Goal: Check status

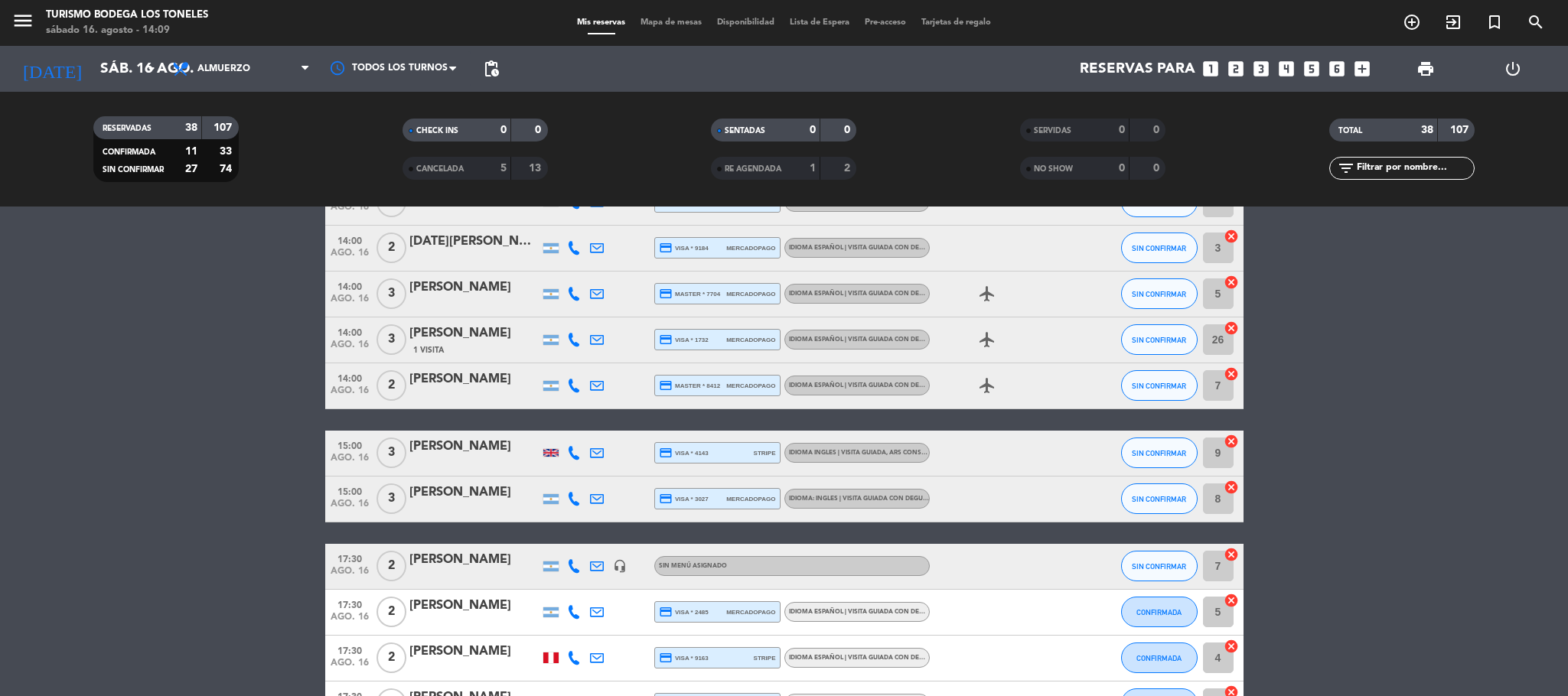
scroll to position [1199, 0]
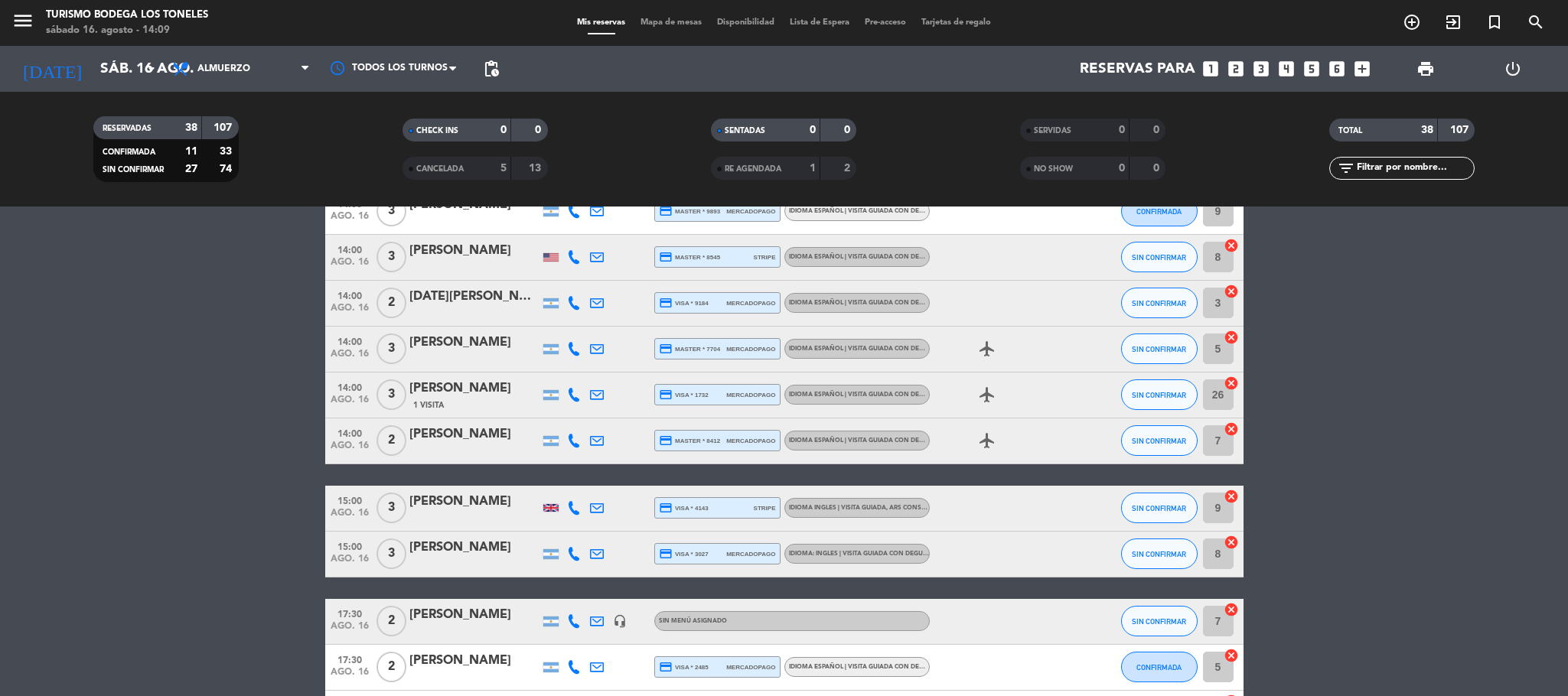
click at [498, 552] on div "[PERSON_NAME]" at bounding box center [474, 547] width 130 height 20
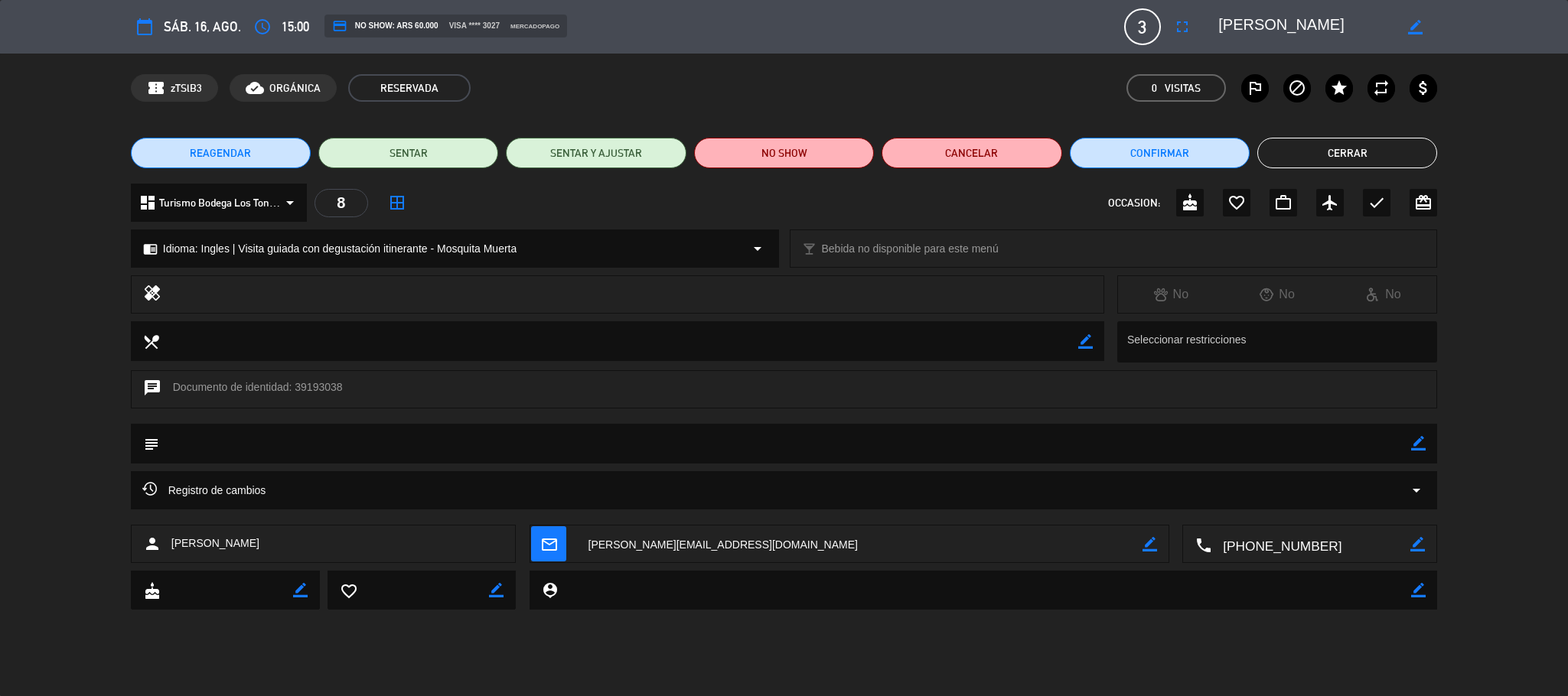
click at [1306, 147] on button "Cerrar" at bounding box center [1347, 153] width 180 height 31
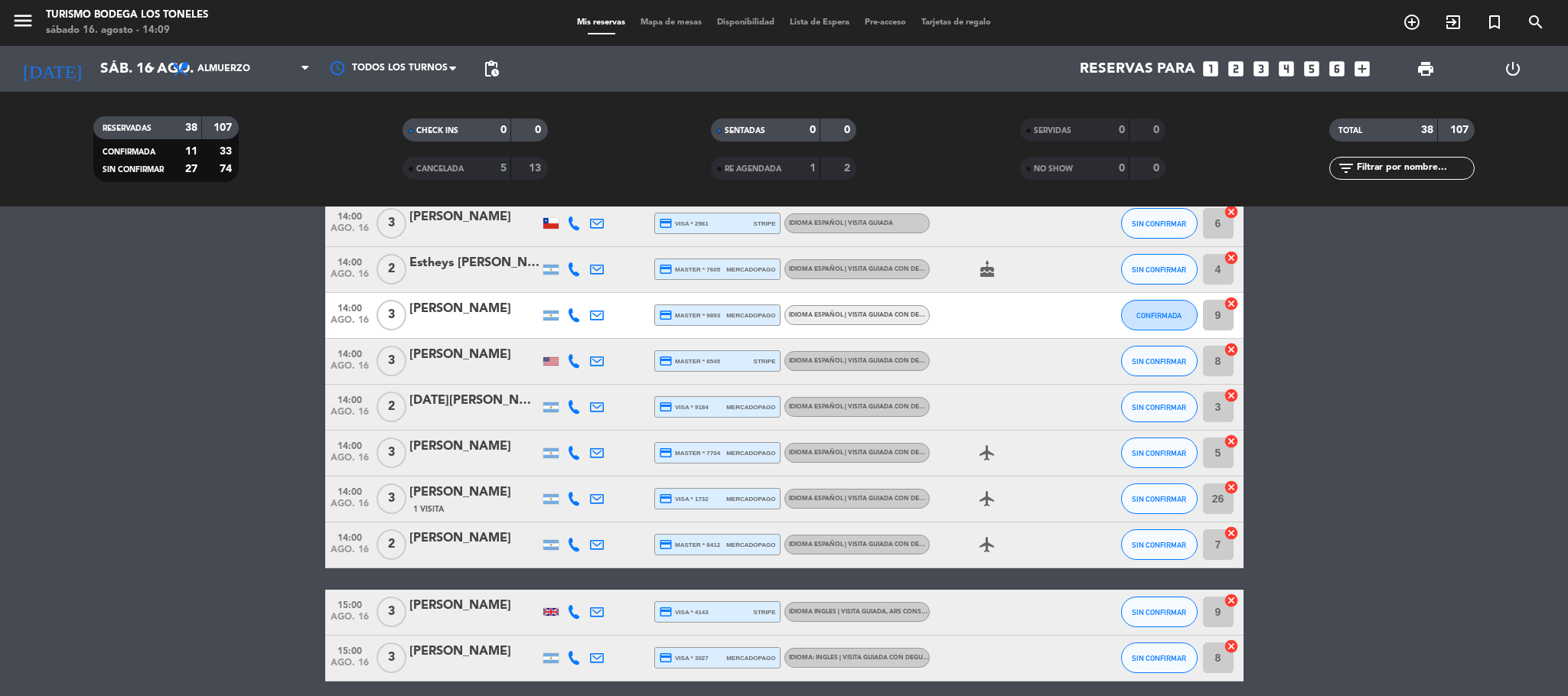
scroll to position [1084, 0]
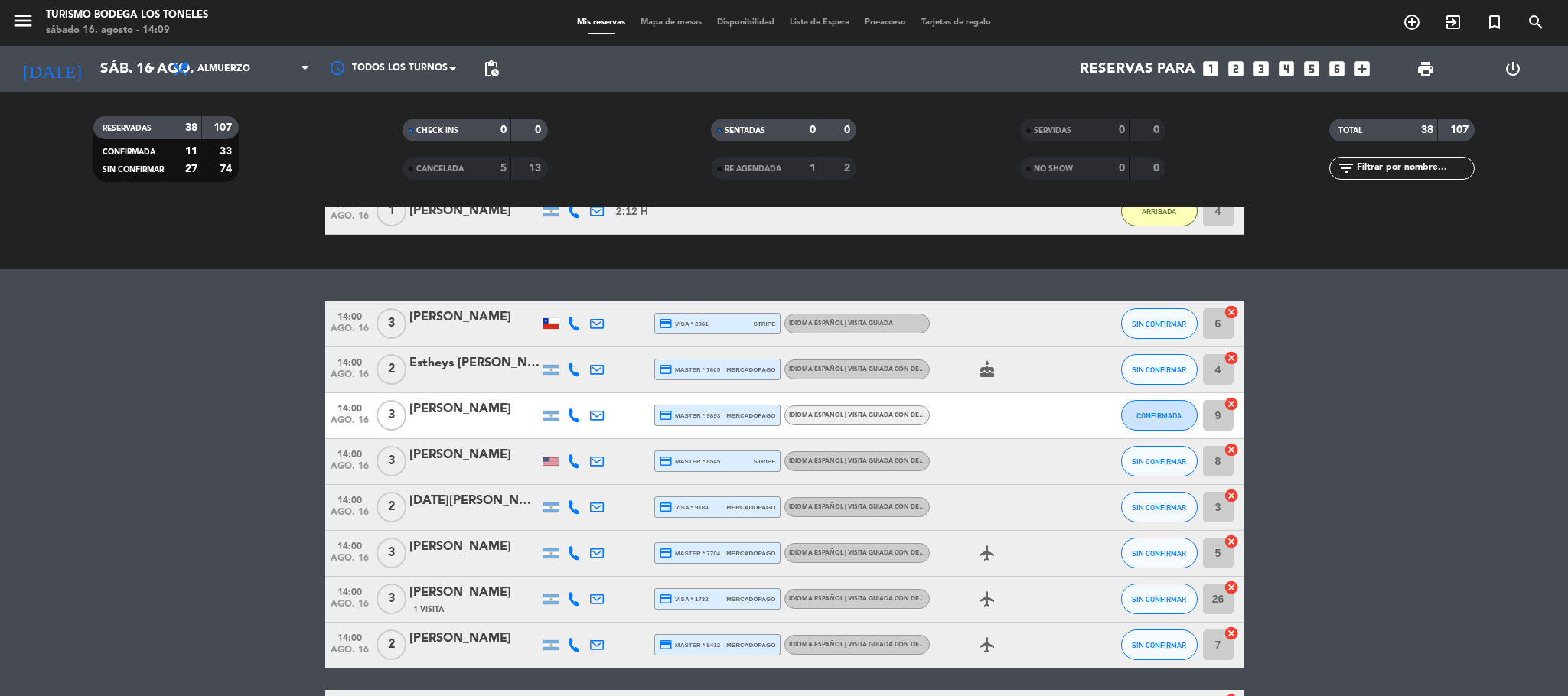
scroll to position [969, 0]
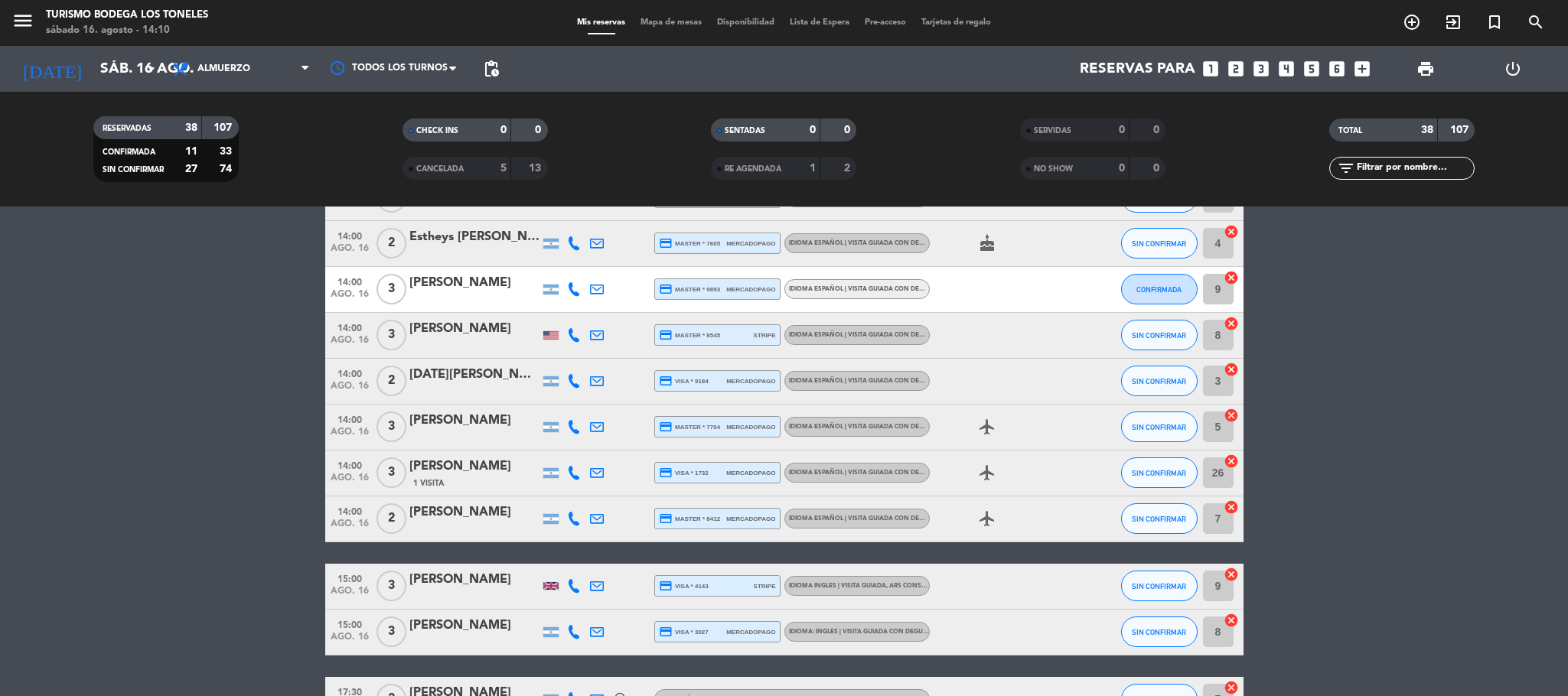
scroll to position [1084, 0]
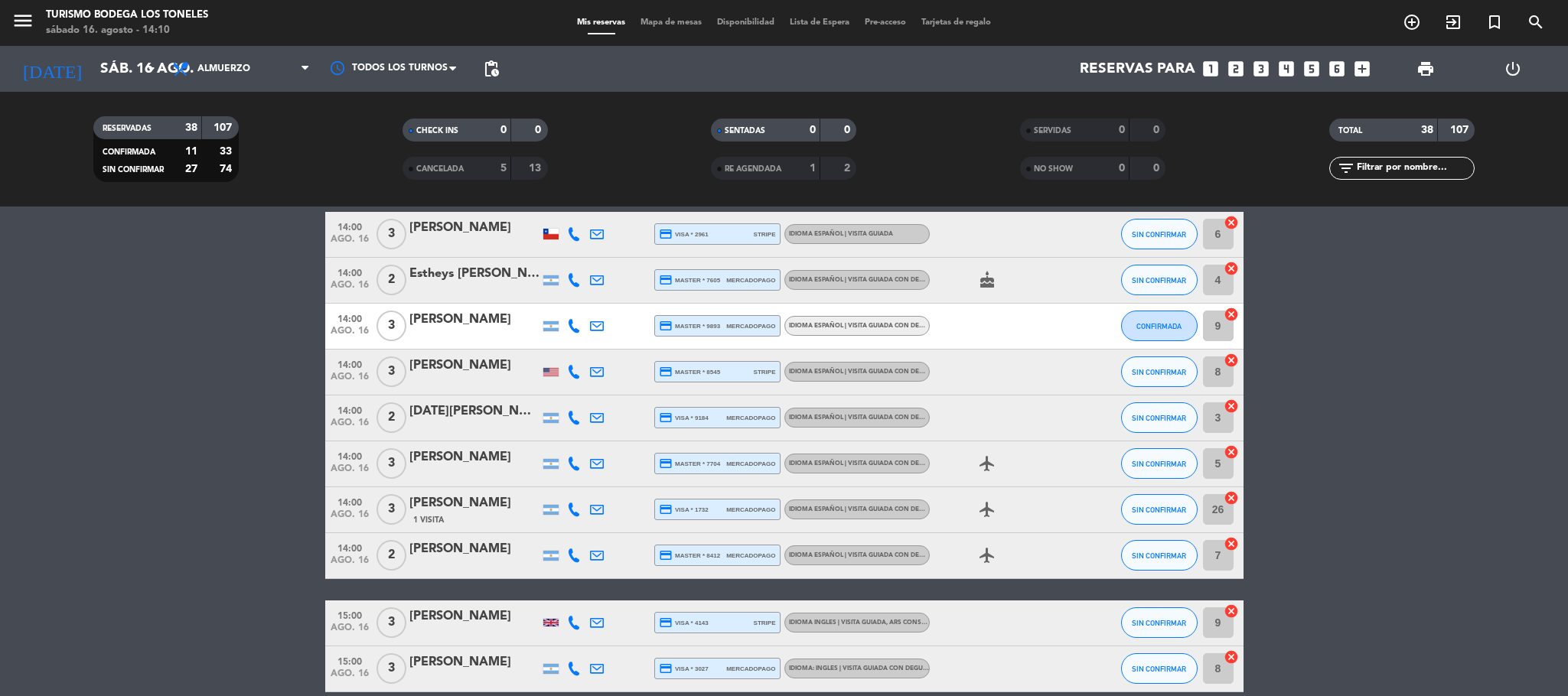
click at [1125, 558] on button "SIN CONFIRMAR" at bounding box center [1160, 555] width 77 height 31
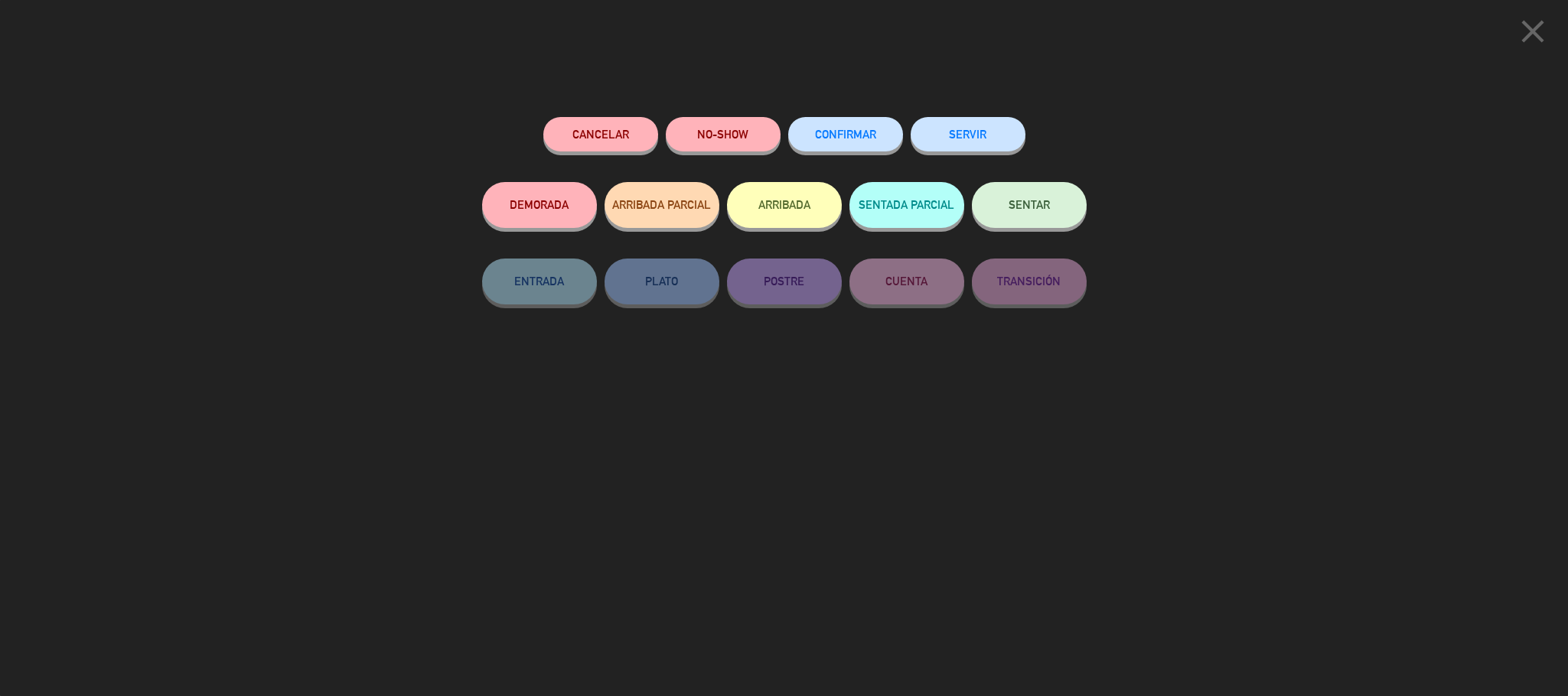
click at [774, 207] on button "ARRIBADA" at bounding box center [784, 204] width 114 height 46
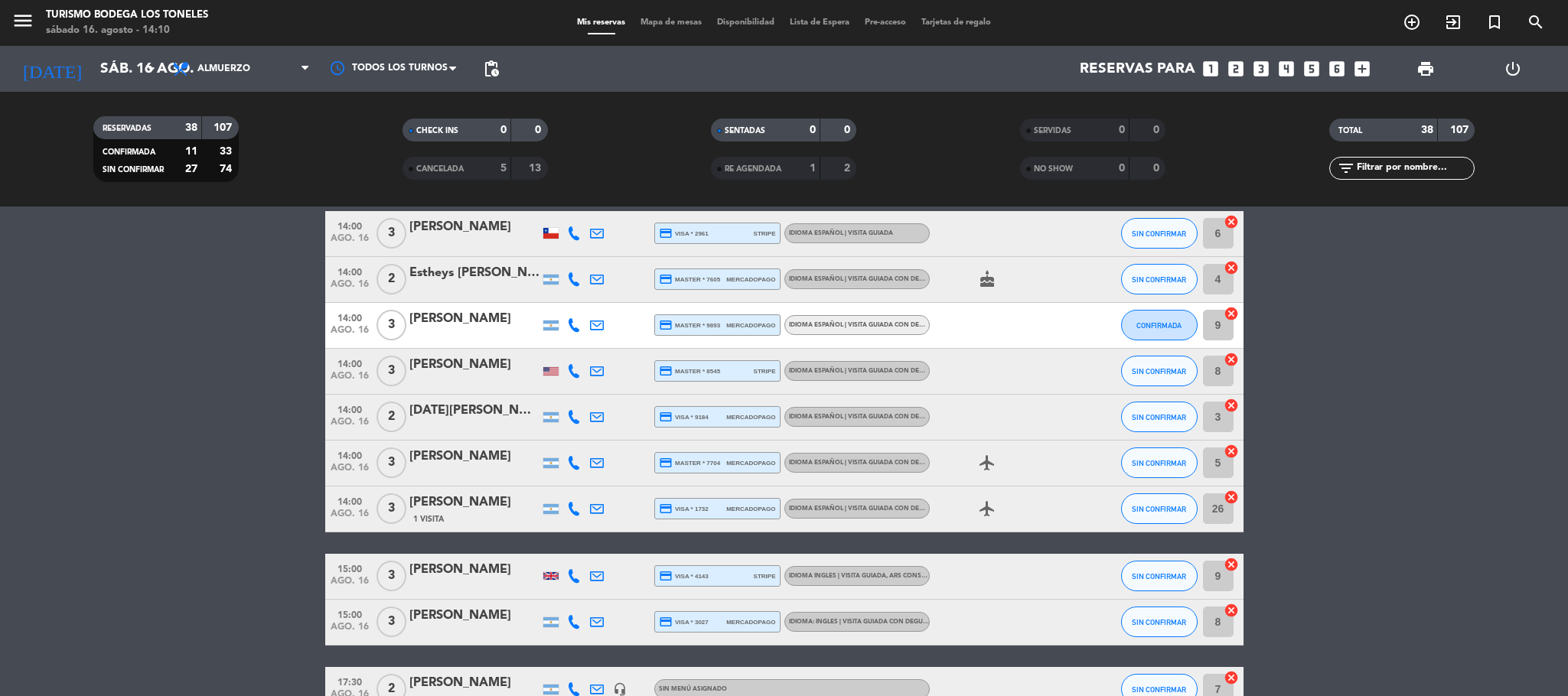
scroll to position [1059, 0]
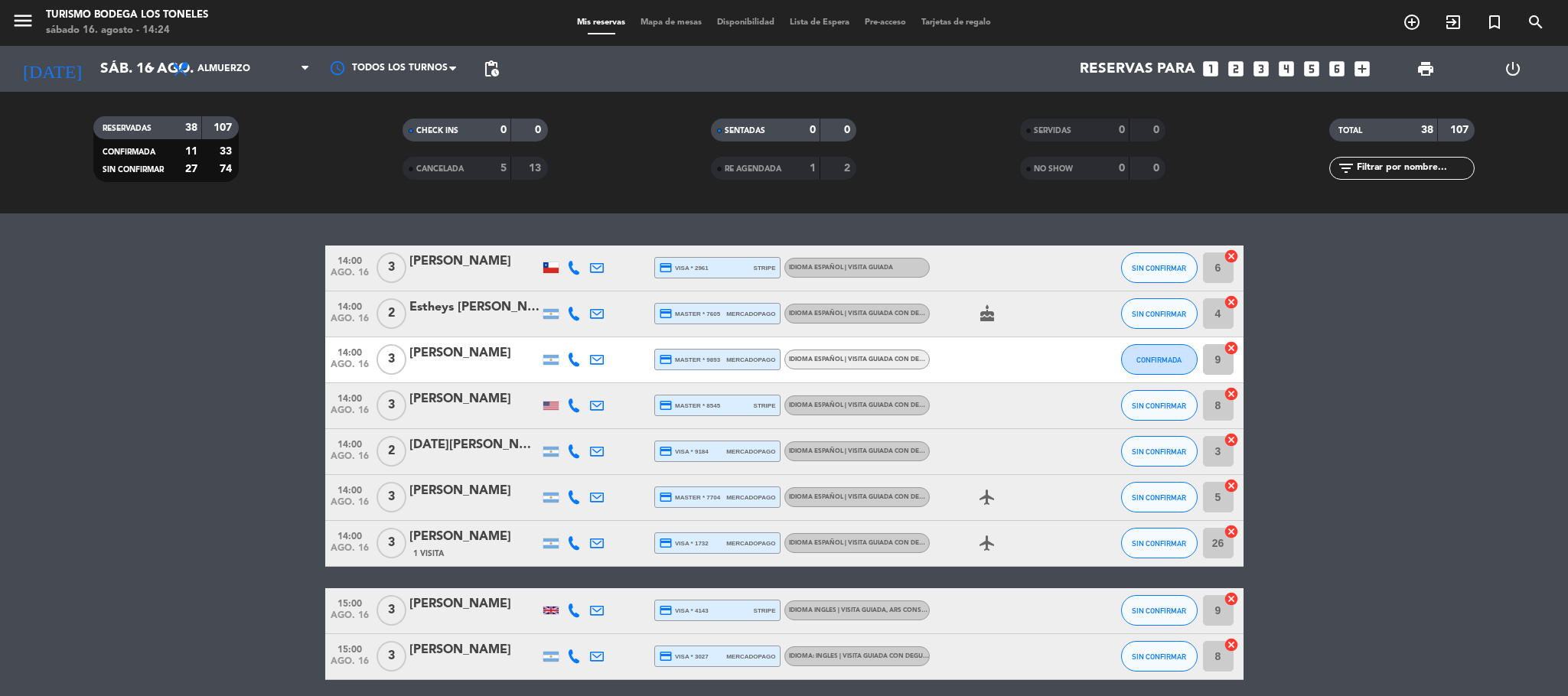
scroll to position [1173, 0]
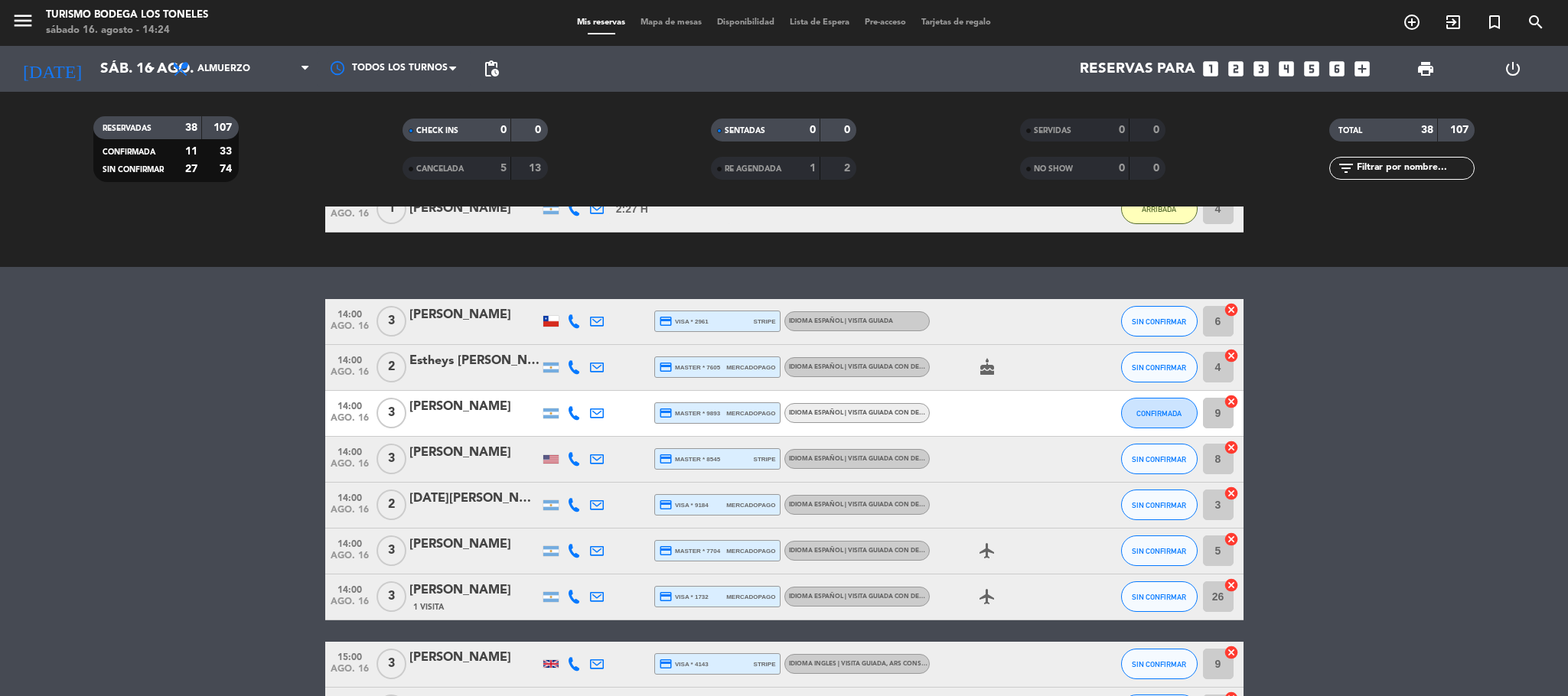
scroll to position [1059, 0]
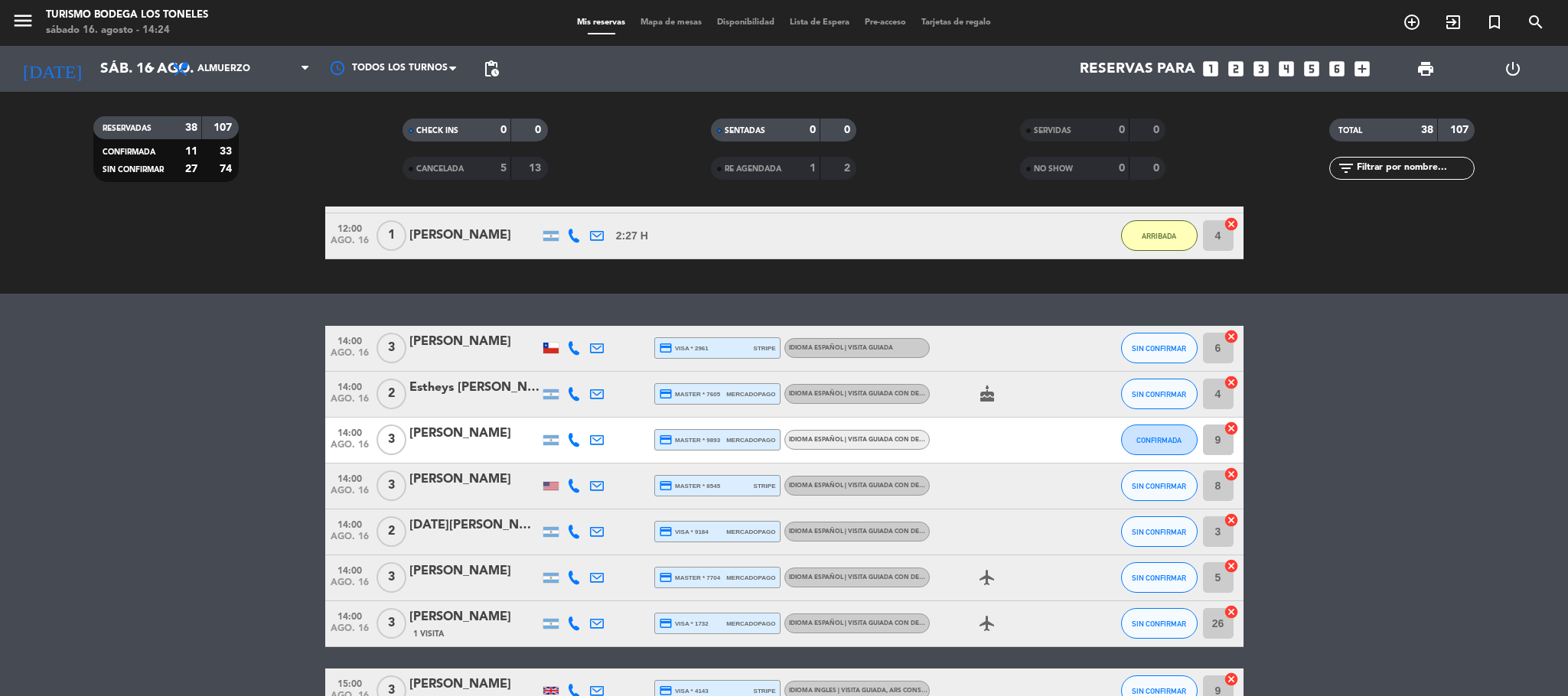
click at [1151, 342] on button "SIN CONFIRMAR" at bounding box center [1160, 348] width 77 height 31
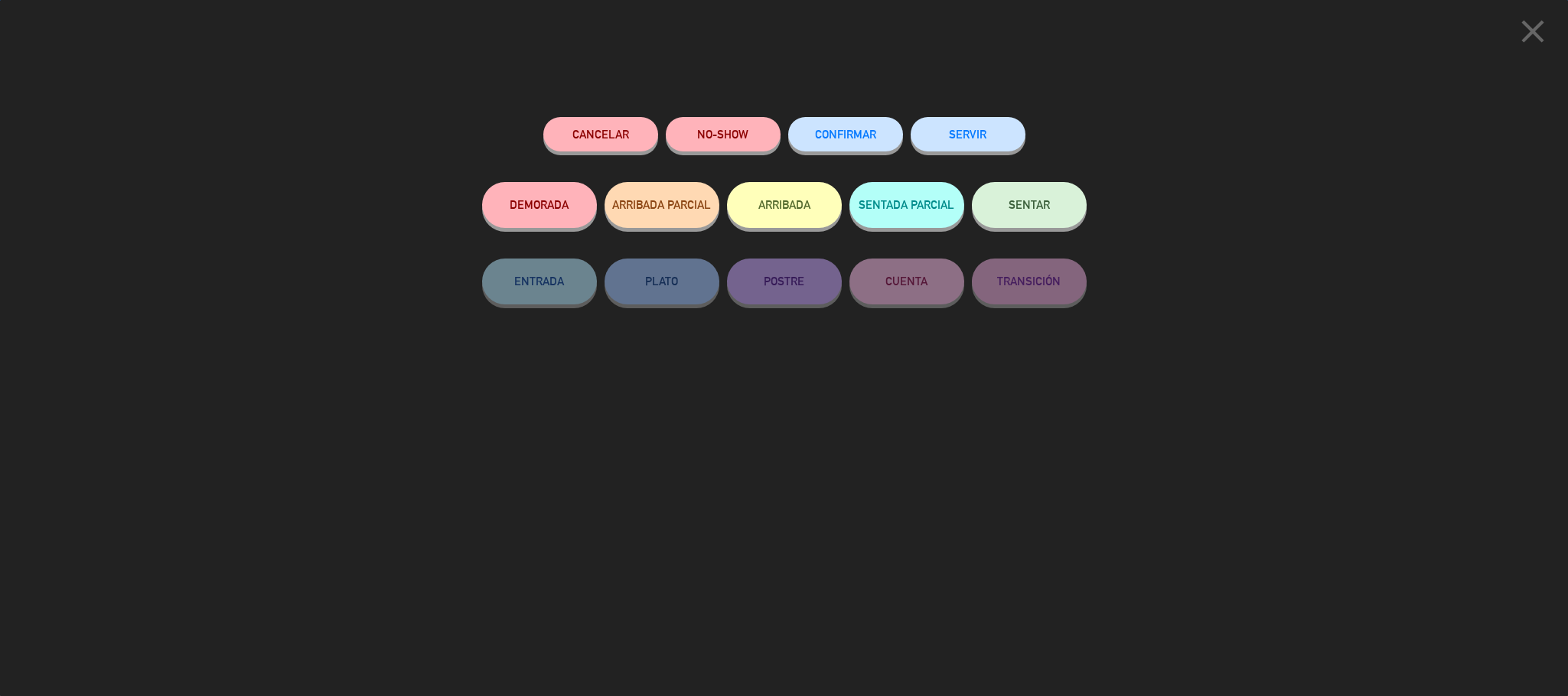
click at [784, 214] on button "ARRIBADA" at bounding box center [784, 204] width 114 height 46
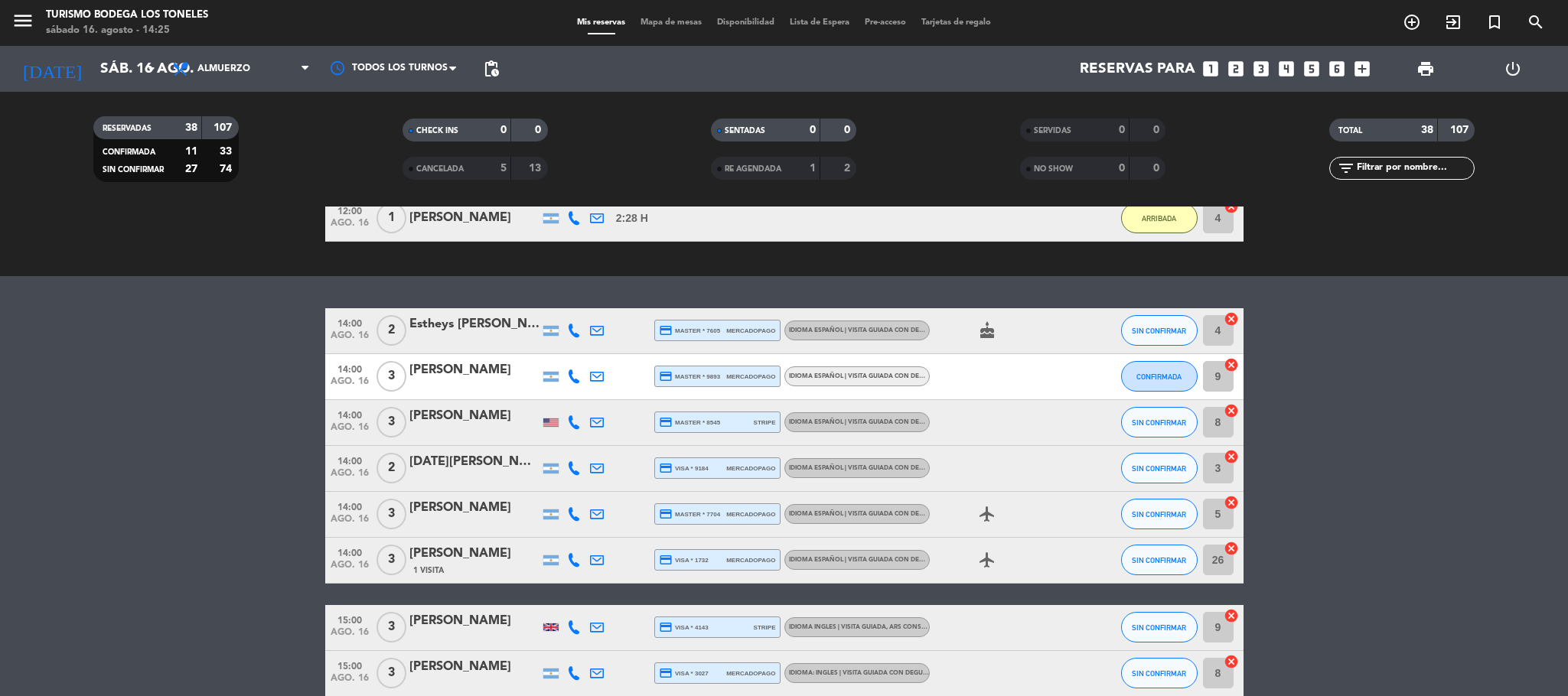
scroll to position [1173, 0]
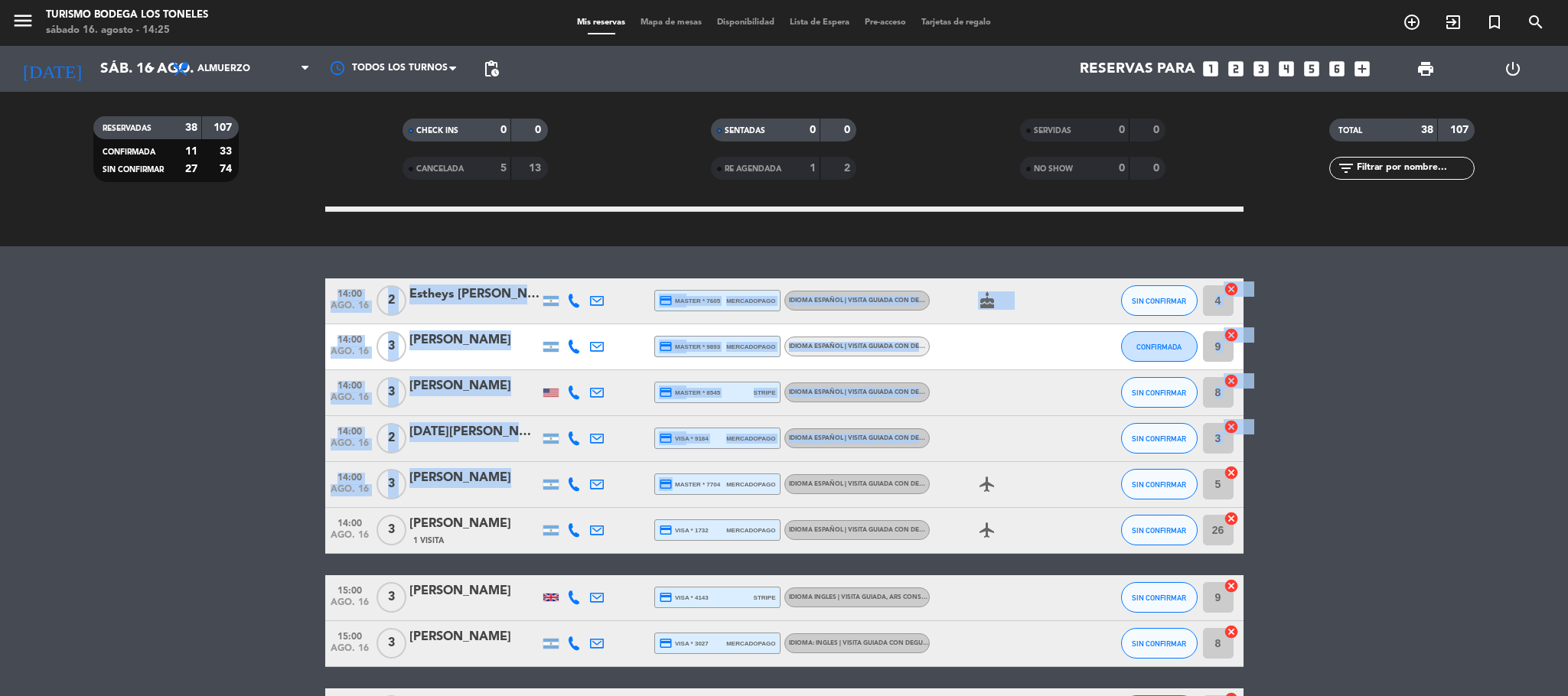
drag, startPoint x: 641, startPoint y: 450, endPoint x: 617, endPoint y: 468, distance: 30.0
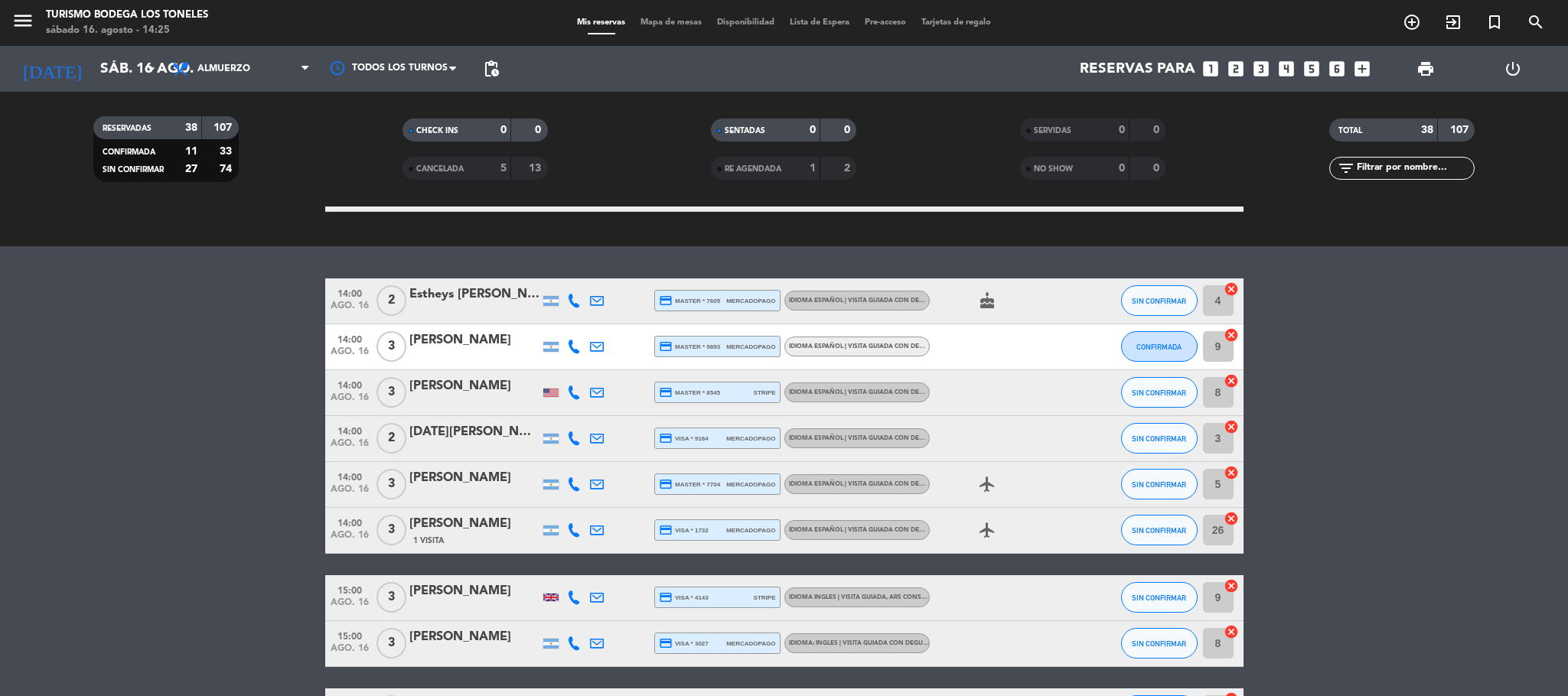
drag, startPoint x: 262, startPoint y: 454, endPoint x: 274, endPoint y: 459, distance: 13.0
click at [1156, 303] on span "SIN CONFIRMAR" at bounding box center [1159, 300] width 54 height 8
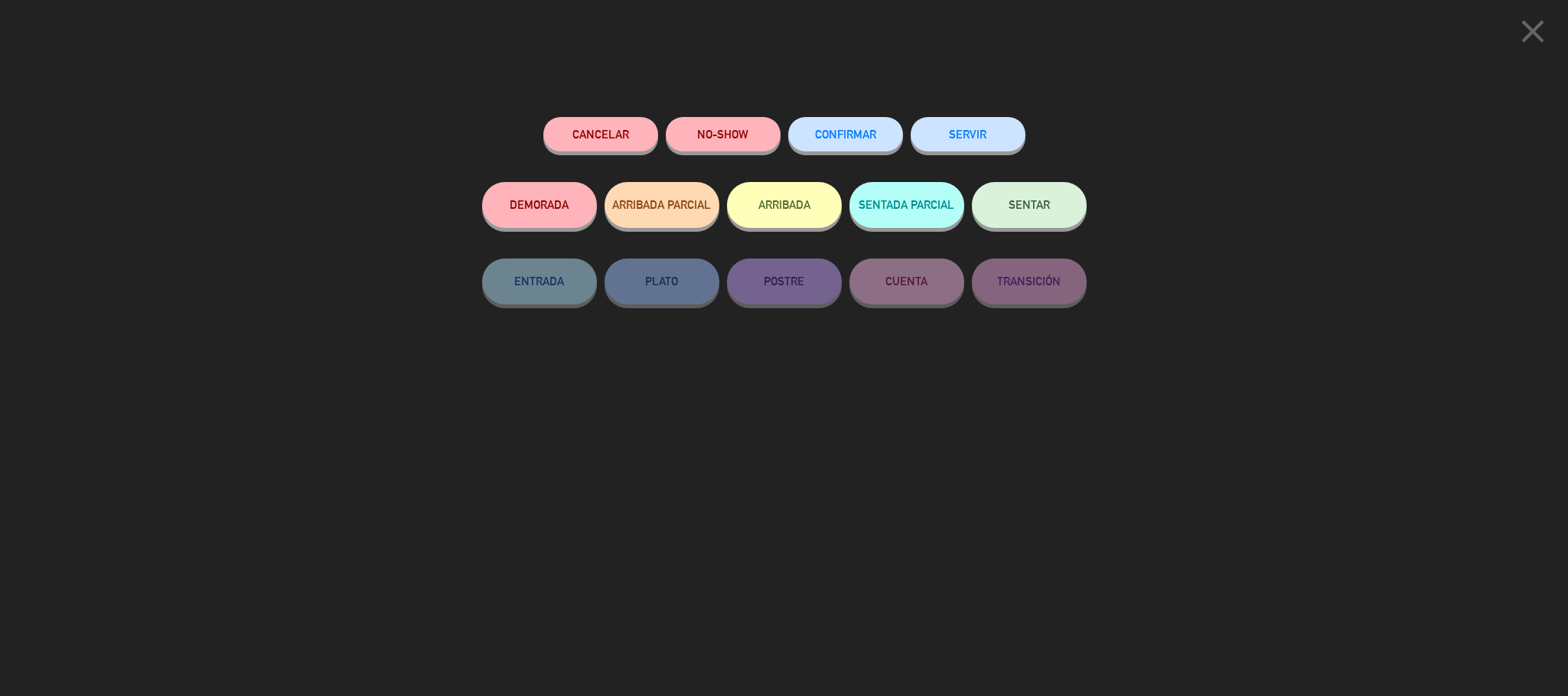
click at [801, 209] on button "ARRIBADA" at bounding box center [784, 204] width 114 height 46
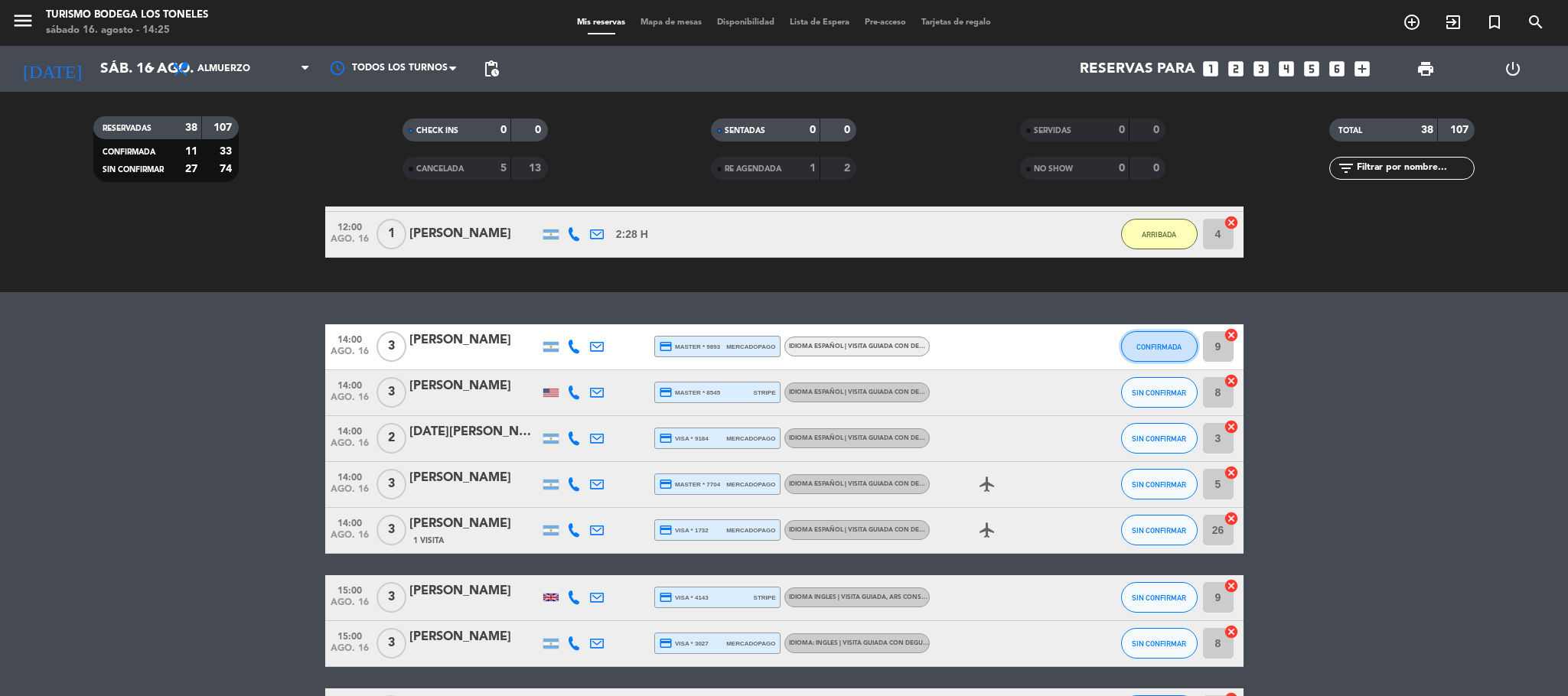
click at [1168, 331] on button "CONFIRMADA" at bounding box center [1160, 346] width 77 height 31
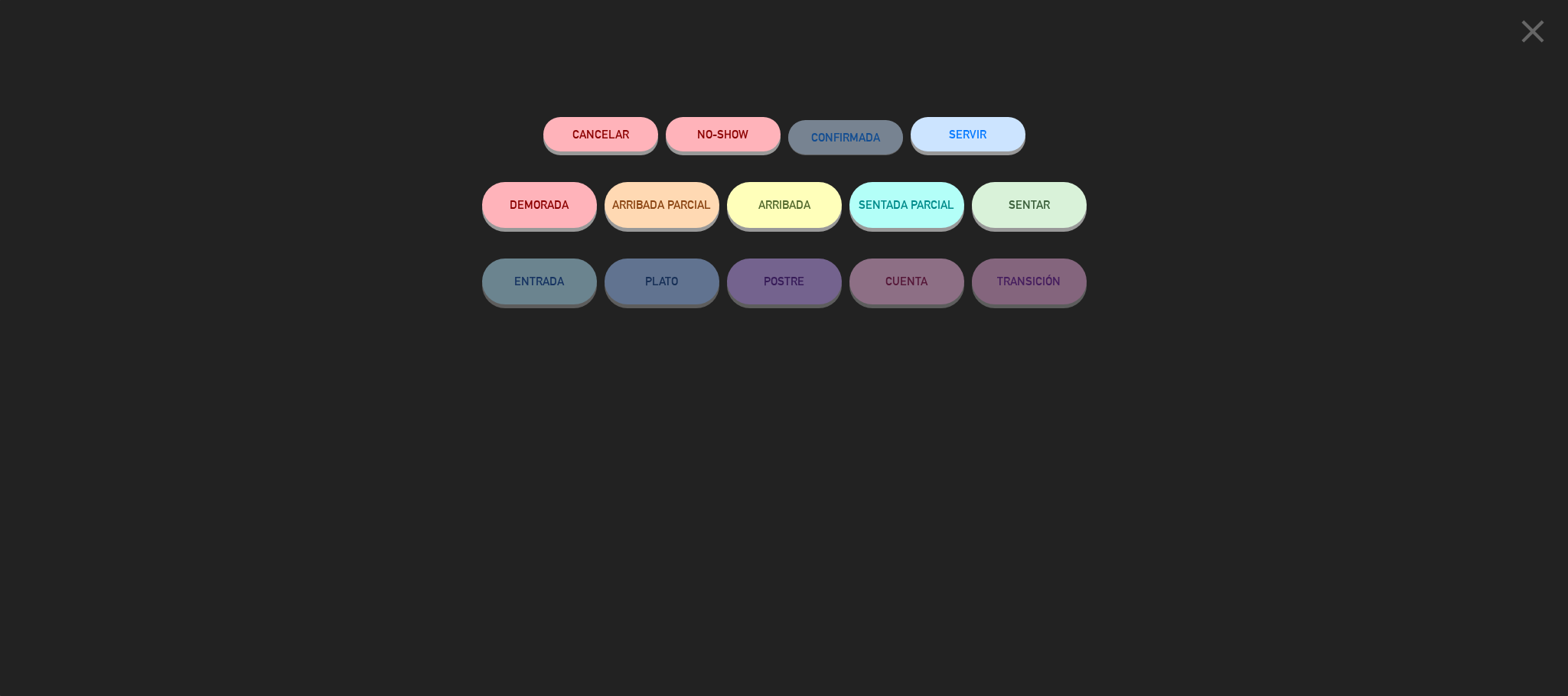
click at [739, 218] on button "ARRIBADA" at bounding box center [784, 204] width 114 height 46
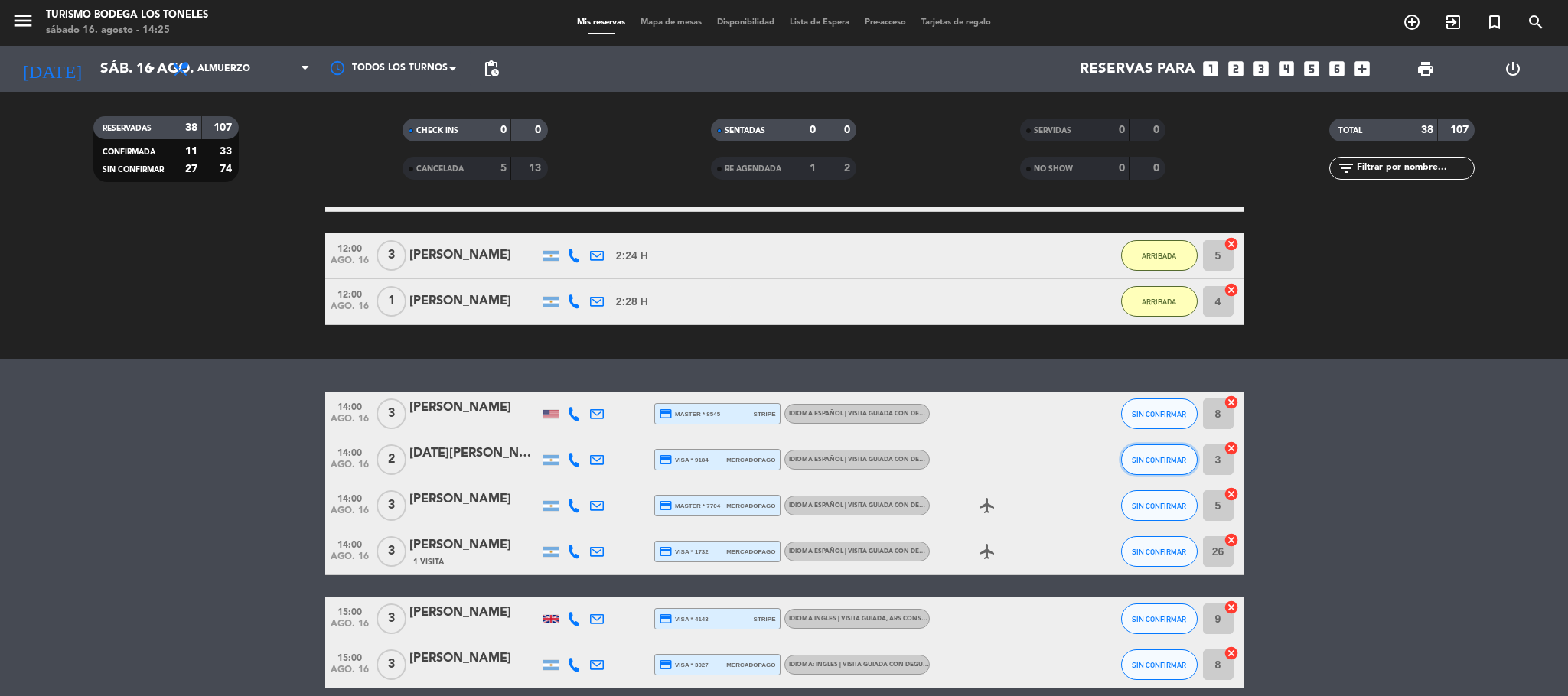
click at [1149, 447] on button "SIN CONFIRMAR" at bounding box center [1160, 460] width 77 height 31
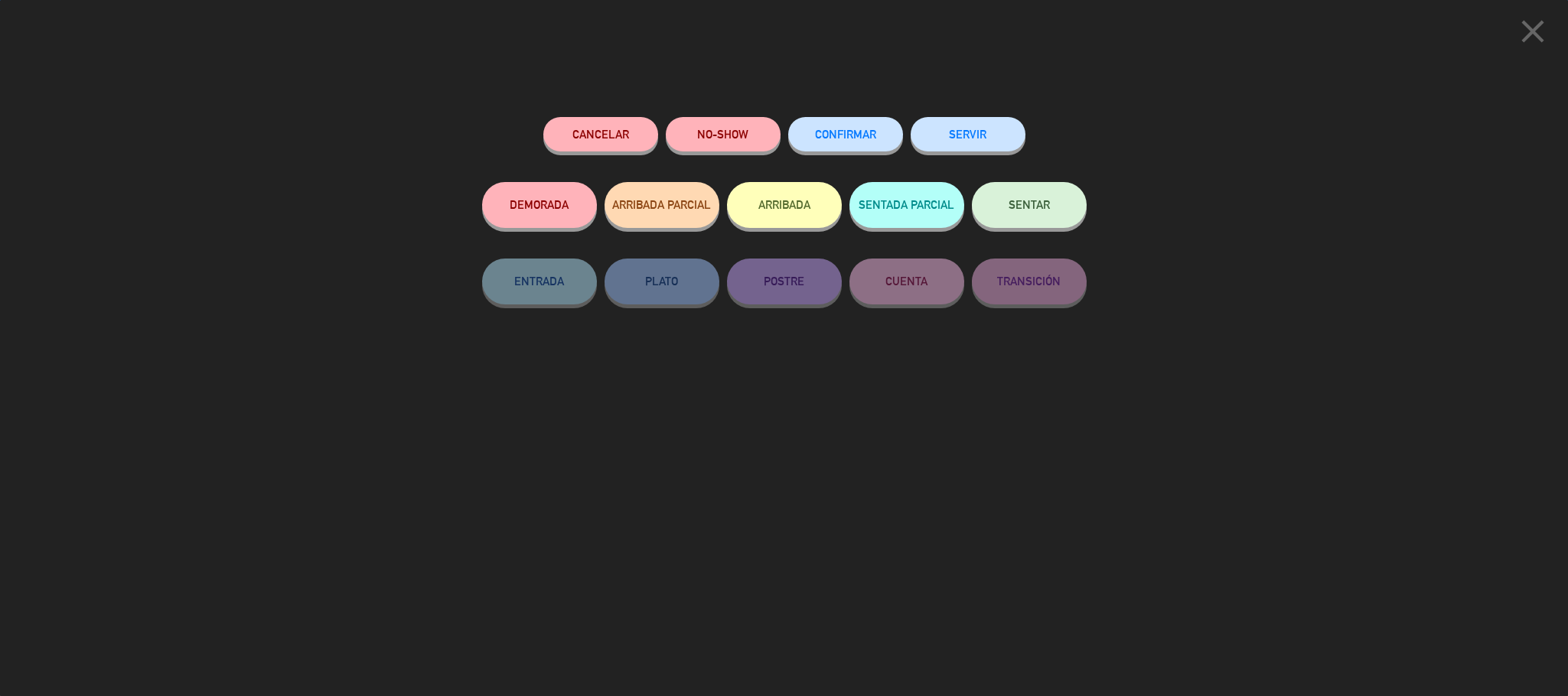
click at [767, 209] on button "ARRIBADA" at bounding box center [784, 204] width 114 height 46
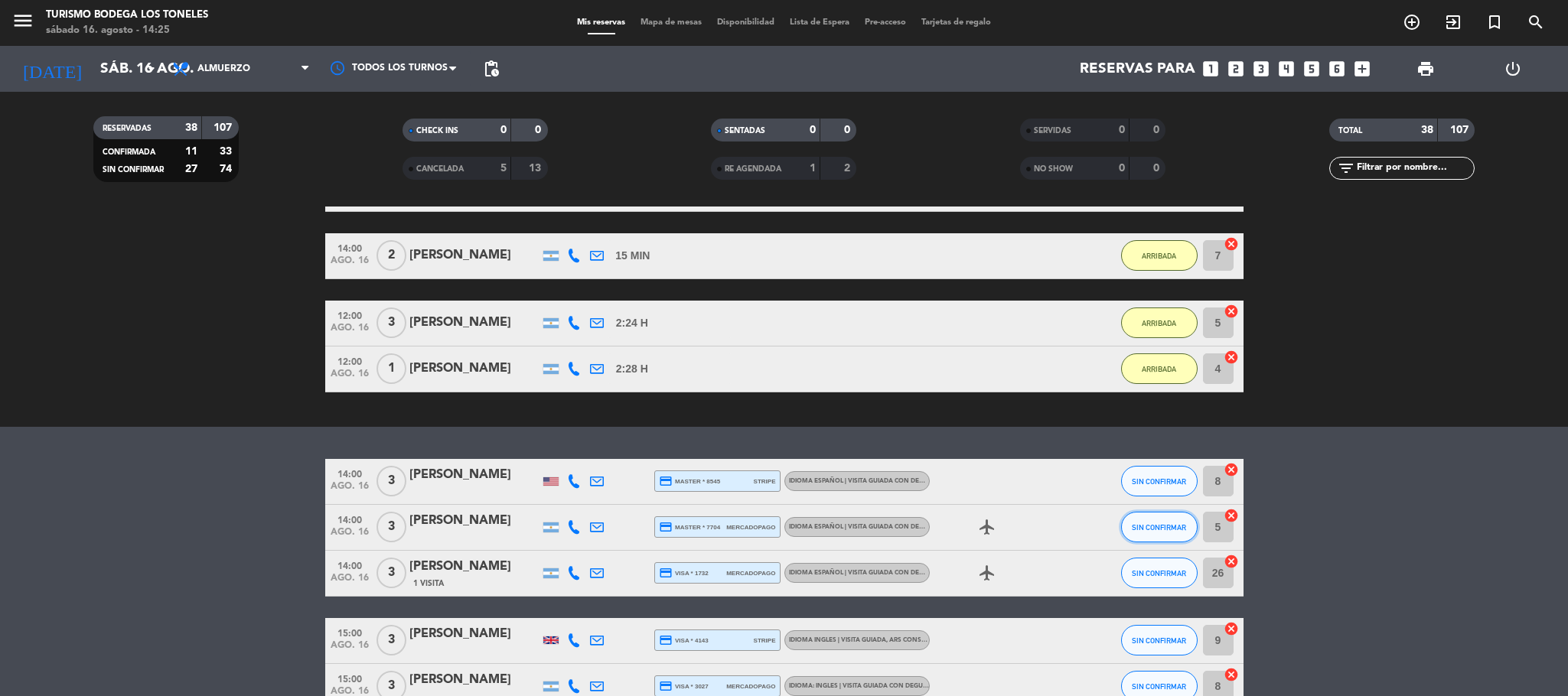
click at [1151, 533] on button "SIN CONFIRMAR" at bounding box center [1160, 527] width 77 height 31
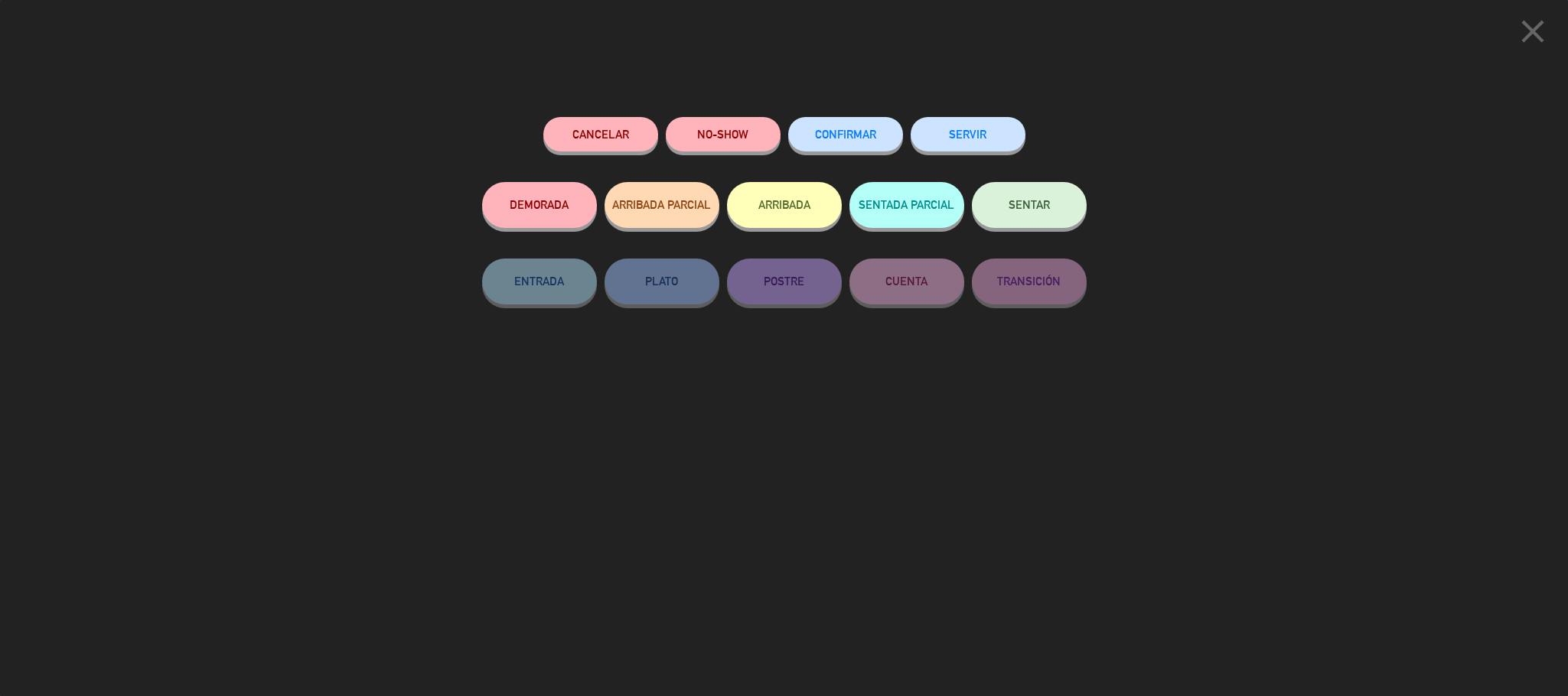
click at [785, 221] on button "ARRIBADA" at bounding box center [784, 204] width 114 height 46
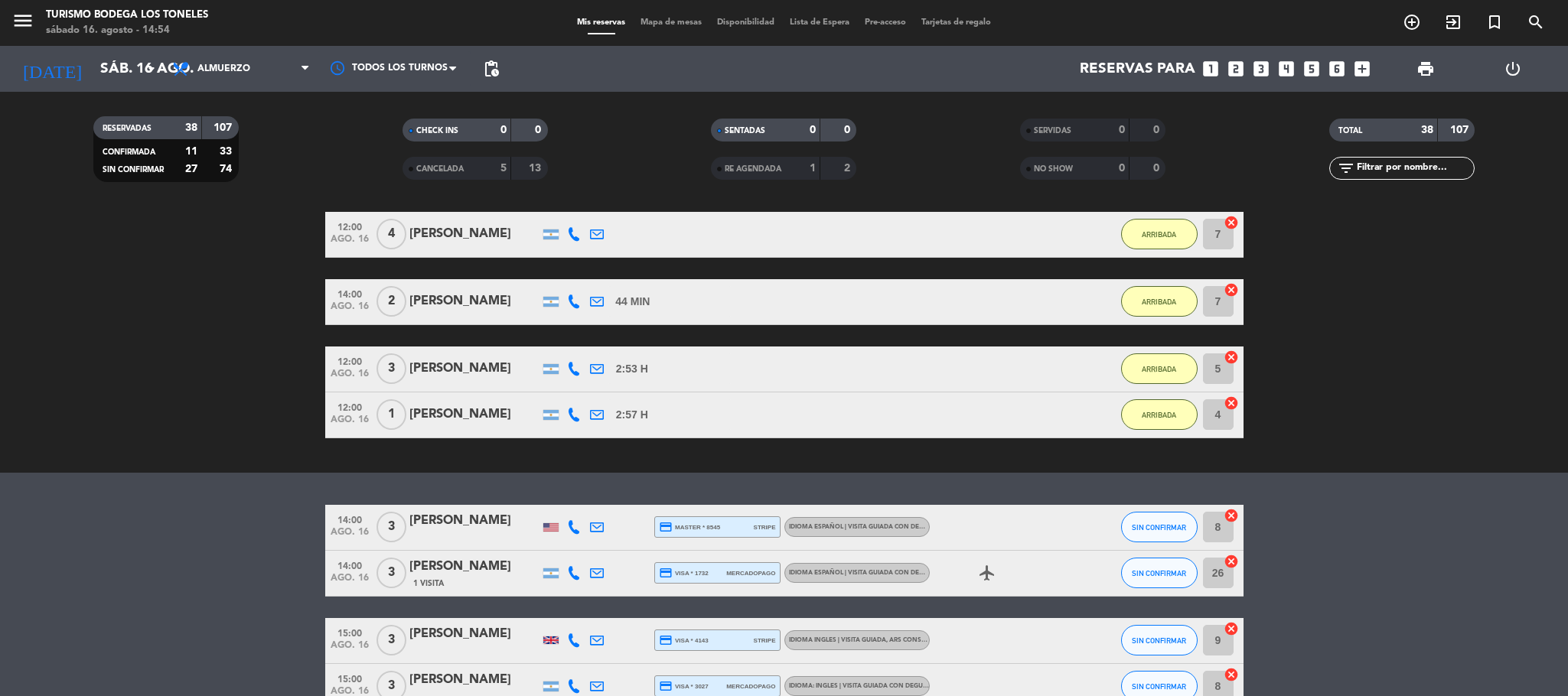
drag, startPoint x: 154, startPoint y: 604, endPoint x: 164, endPoint y: 533, distance: 71.7
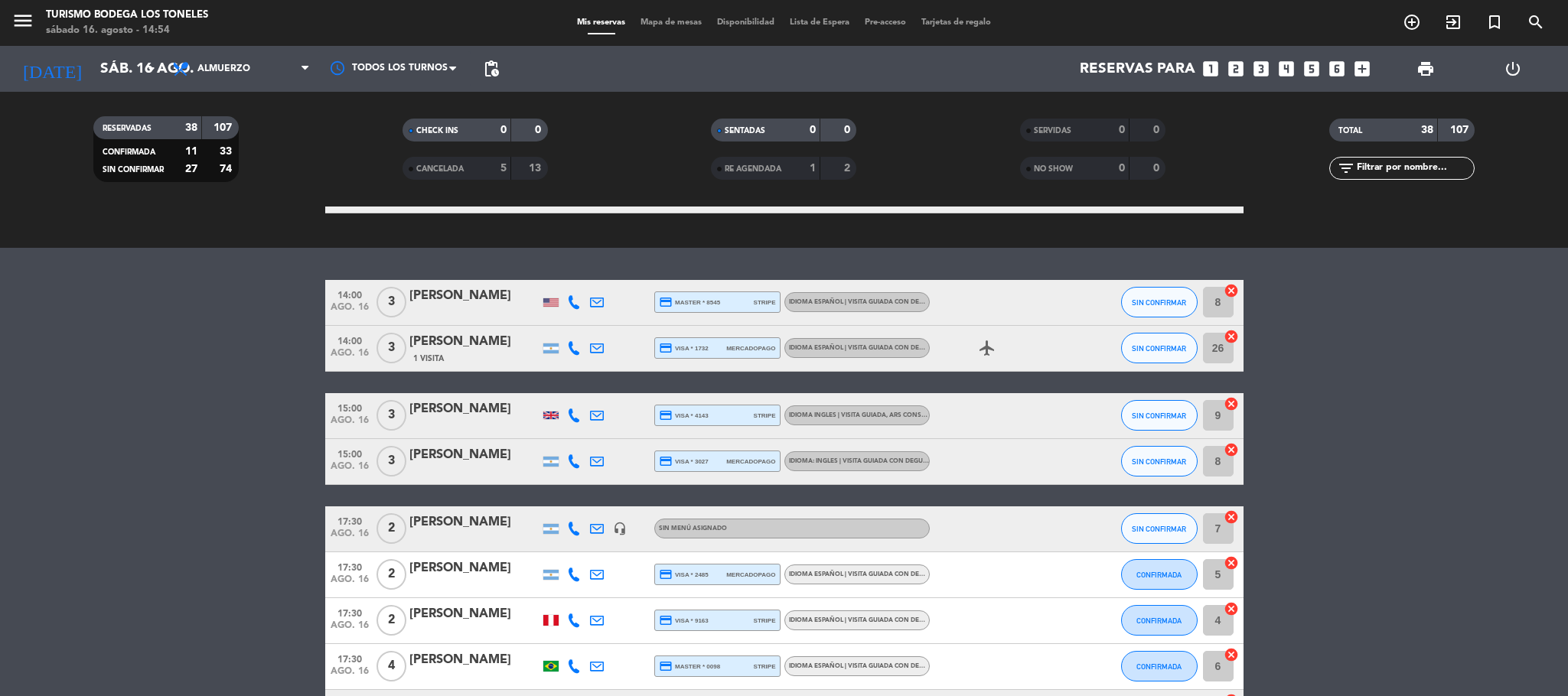
scroll to position [1403, 0]
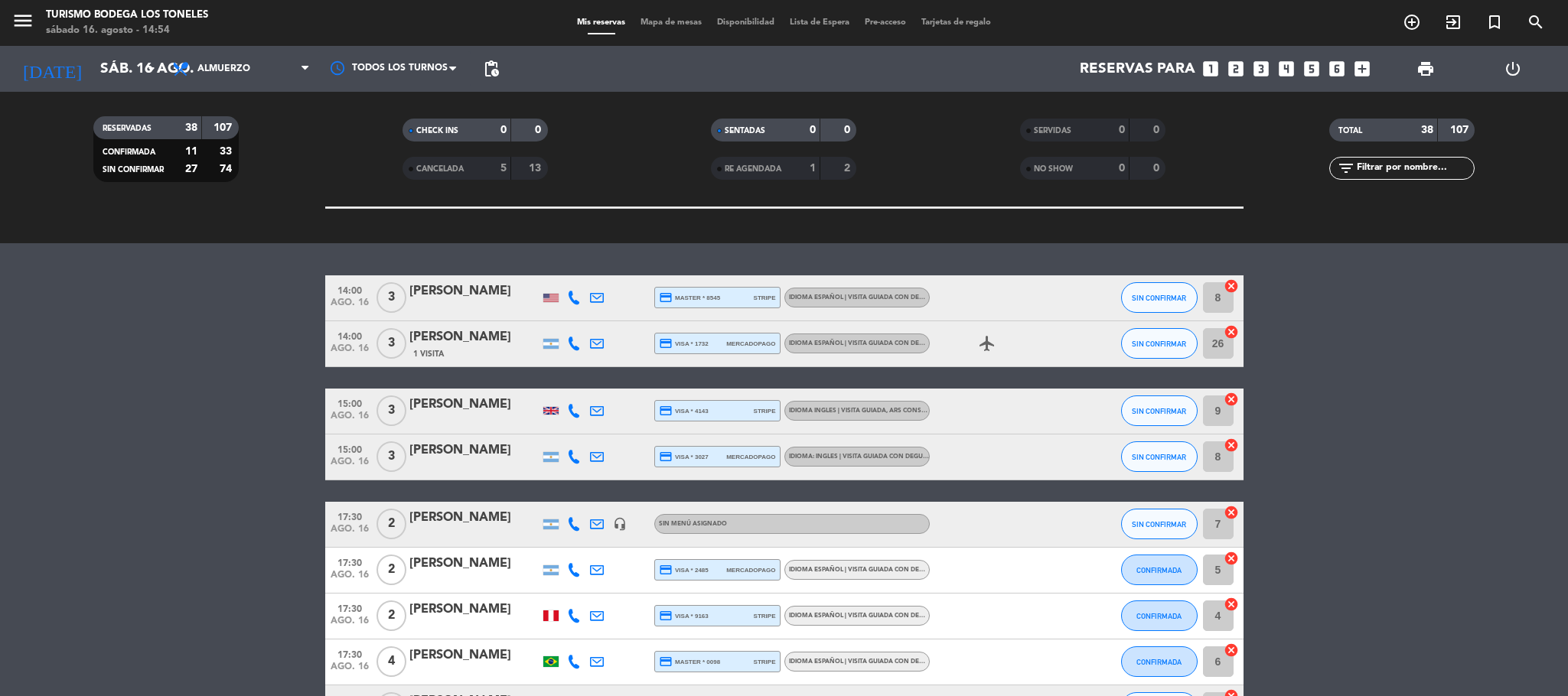
click at [212, 384] on bookings-row "14:00 [DATE] 3 [PERSON_NAME] credit_card master * 8545 stripe Idioma Español | …" at bounding box center [784, 698] width 1568 height 844
click at [186, 335] on bookings-row "14:00 [DATE] 3 [PERSON_NAME] credit_card master * 8545 stripe Idioma Español | …" at bounding box center [784, 698] width 1568 height 844
click at [81, 368] on bookings-row "14:00 [DATE] 3 [PERSON_NAME] credit_card master * 8545 stripe Idioma Español | …" at bounding box center [784, 698] width 1568 height 844
click at [279, 374] on bookings-row "14:00 [DATE] 3 [PERSON_NAME] credit_card master * 8545 stripe Idioma Español | …" at bounding box center [784, 698] width 1568 height 844
drag, startPoint x: 206, startPoint y: 412, endPoint x: 591, endPoint y: 492, distance: 393.2
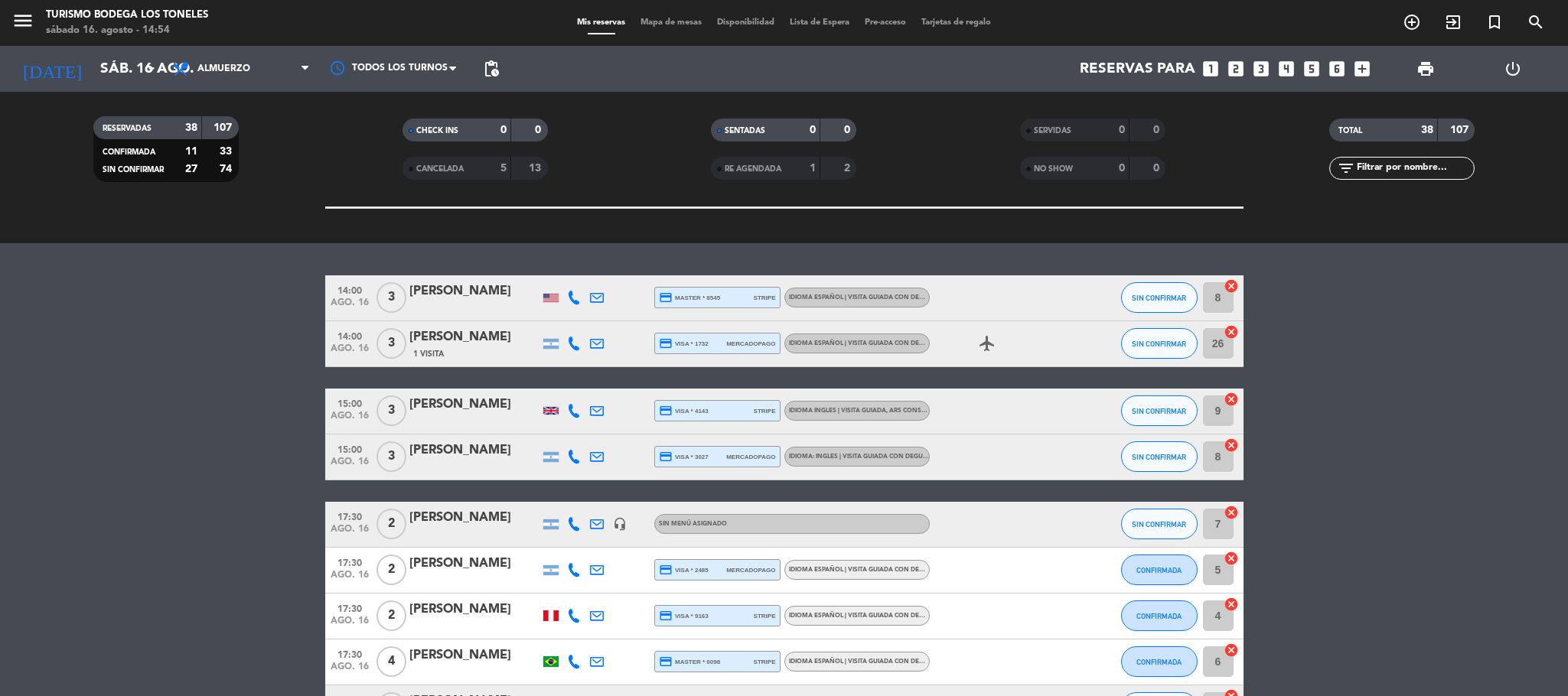
click at [576, 492] on bookings-row "14:00 [DATE] 3 [PERSON_NAME] credit_card master * 8545 stripe Idioma Español | …" at bounding box center [784, 698] width 1568 height 844
click at [252, 437] on bookings-row "14:00 [DATE] 3 [PERSON_NAME] credit_card master * 8545 stripe Idioma Español | …" at bounding box center [784, 698] width 1568 height 844
